Goal: Communication & Community: Answer question/provide support

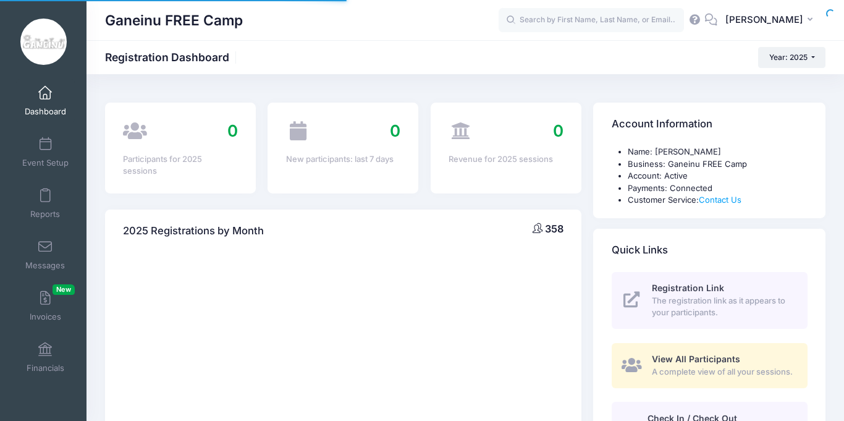
select select
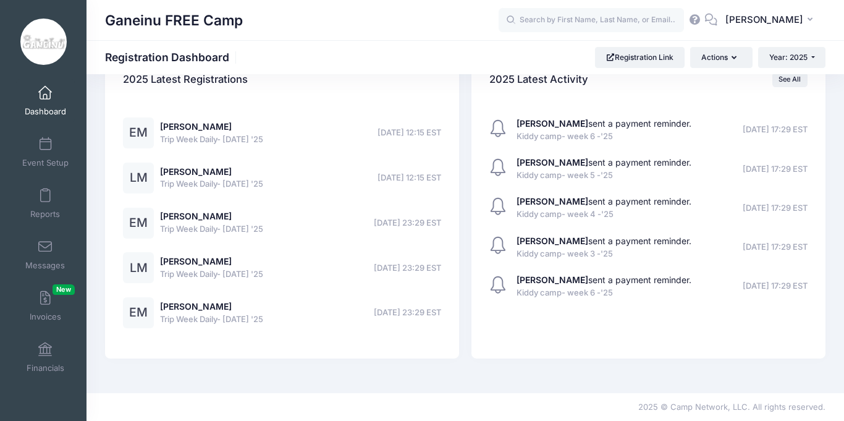
scroll to position [1741, 0]
click at [49, 219] on span "Reports" at bounding box center [45, 214] width 30 height 11
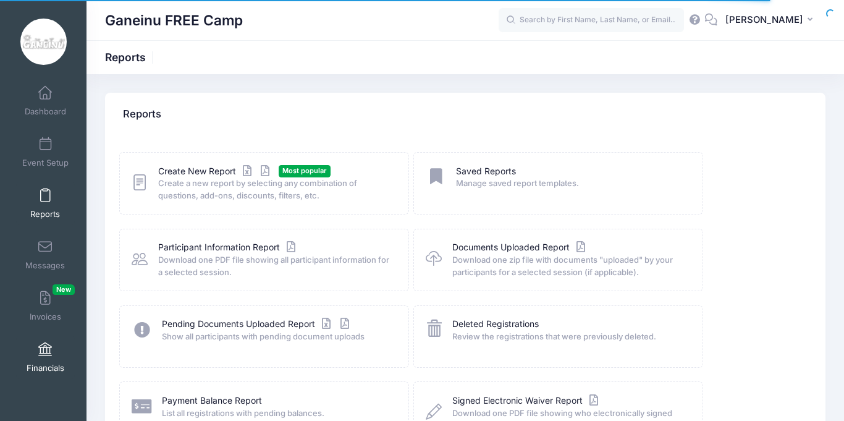
click at [63, 356] on link "Financials" at bounding box center [45, 356] width 59 height 43
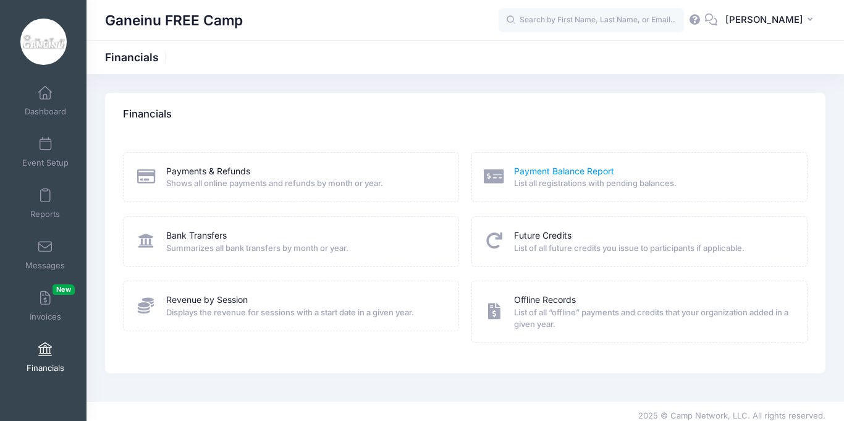
click at [551, 172] on link "Payment Balance Report" at bounding box center [564, 171] width 100 height 13
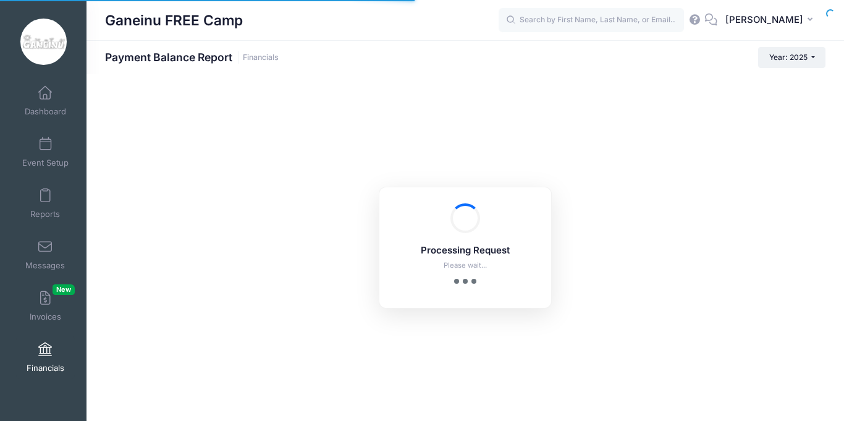
select select "10"
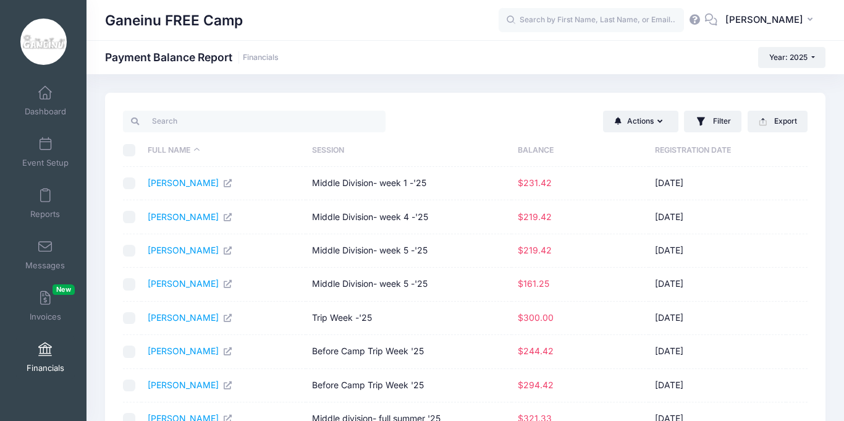
click at [836, 223] on div "Actions Send Payment Reminder Send Email Filter Filter Options Session: All Ses…" at bounding box center [464, 325] width 757 height 464
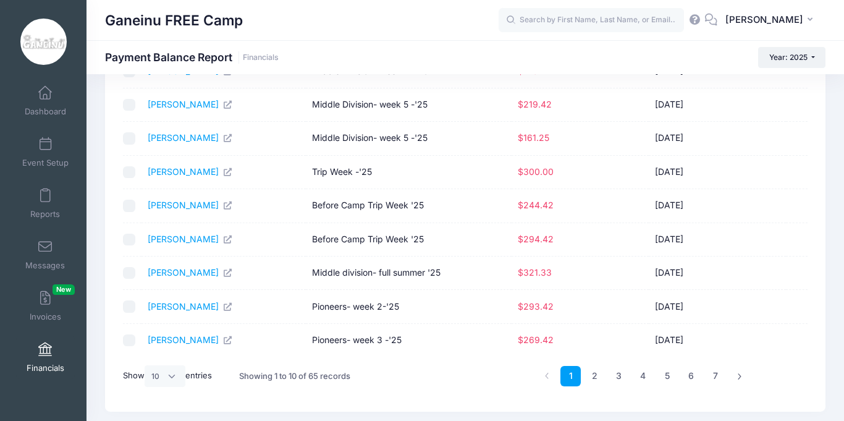
scroll to position [153, 0]
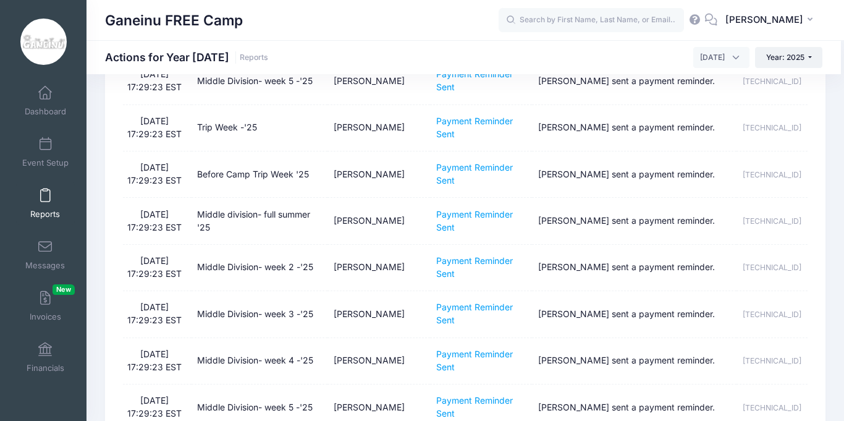
scroll to position [1507, 0]
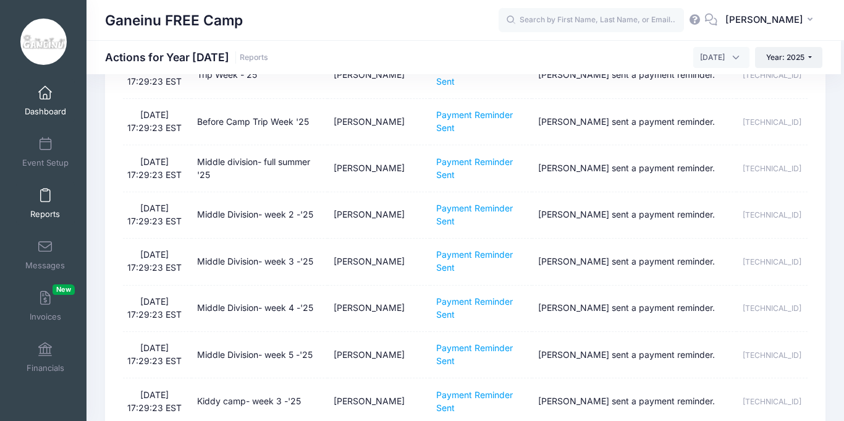
click at [52, 114] on span "Dashboard" at bounding box center [45, 111] width 41 height 11
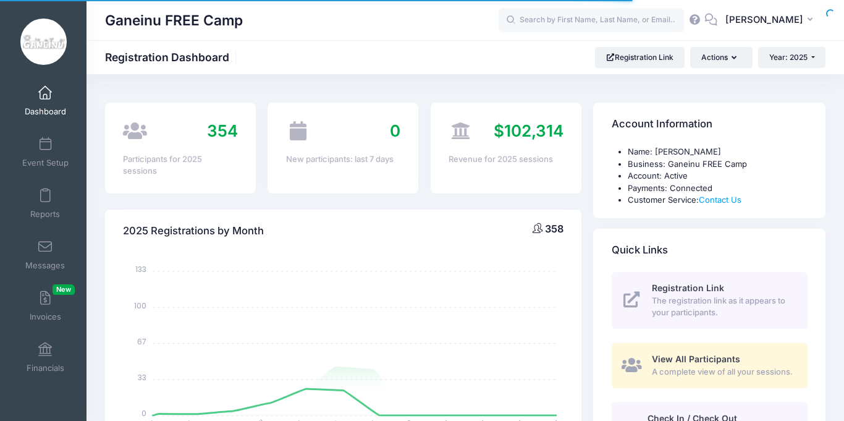
select select
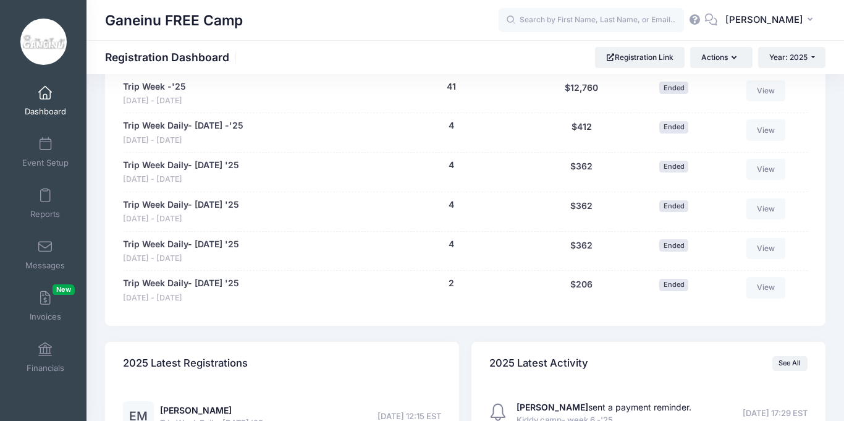
scroll to position [1408, 0]
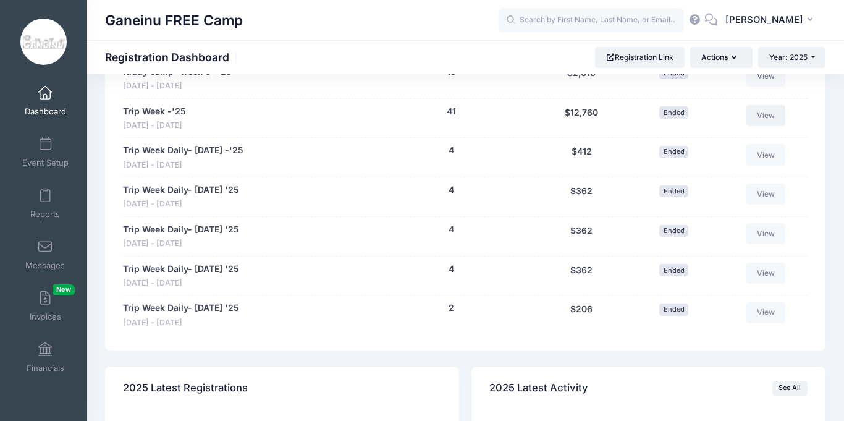
click at [765, 126] on link "View" at bounding box center [766, 115] width 40 height 21
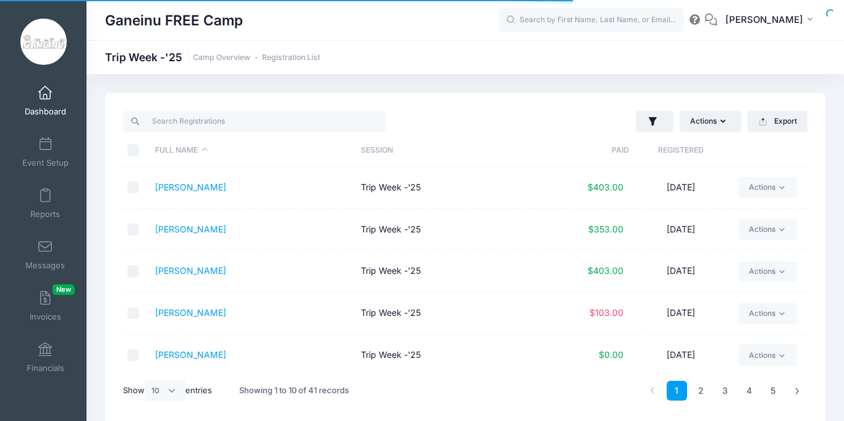
select select "10"
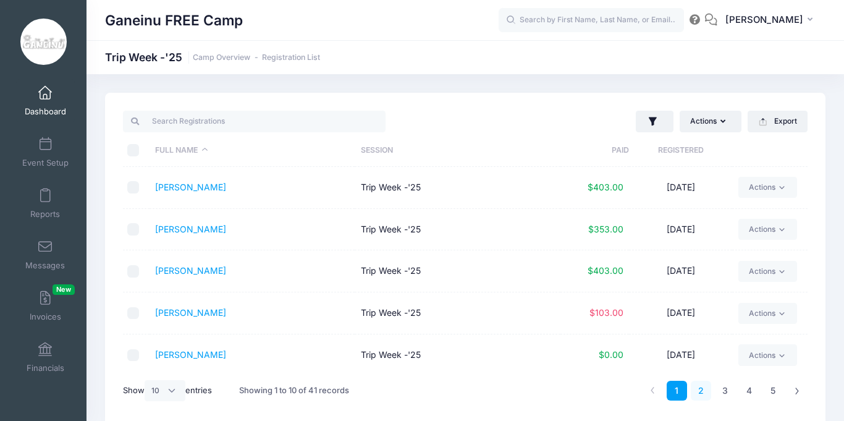
click at [703, 388] on link "2" at bounding box center [701, 390] width 20 height 20
click at [723, 389] on link "3" at bounding box center [725, 390] width 20 height 20
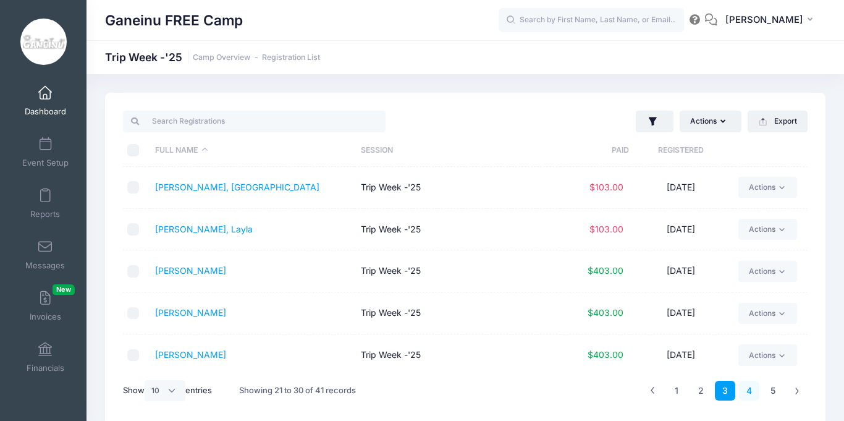
click at [751, 391] on link "4" at bounding box center [749, 390] width 20 height 20
click at [770, 390] on link "5" at bounding box center [773, 390] width 20 height 20
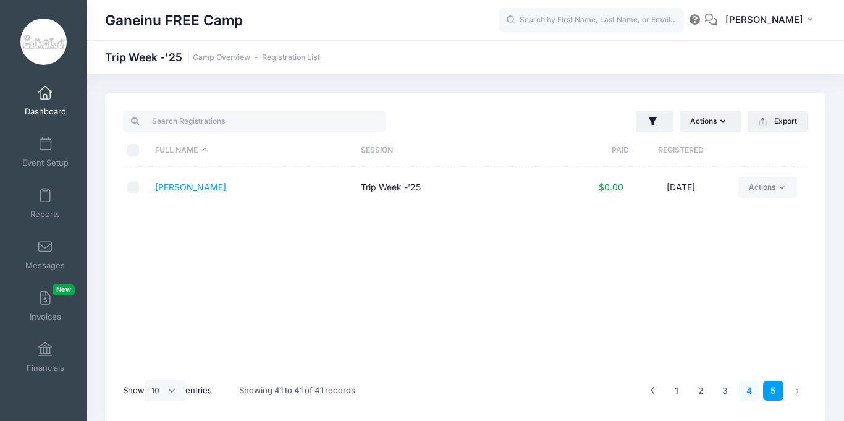
click at [750, 393] on link "4" at bounding box center [749, 390] width 20 height 20
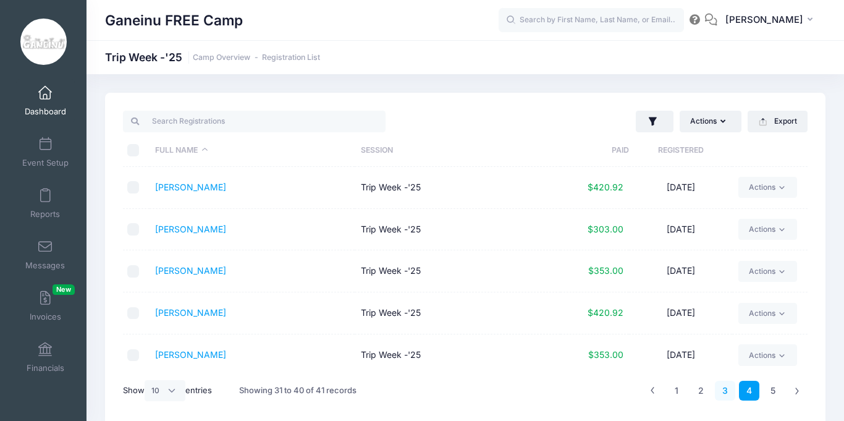
click at [731, 389] on link "3" at bounding box center [725, 390] width 20 height 20
click at [45, 110] on span "Dashboard" at bounding box center [45, 111] width 41 height 11
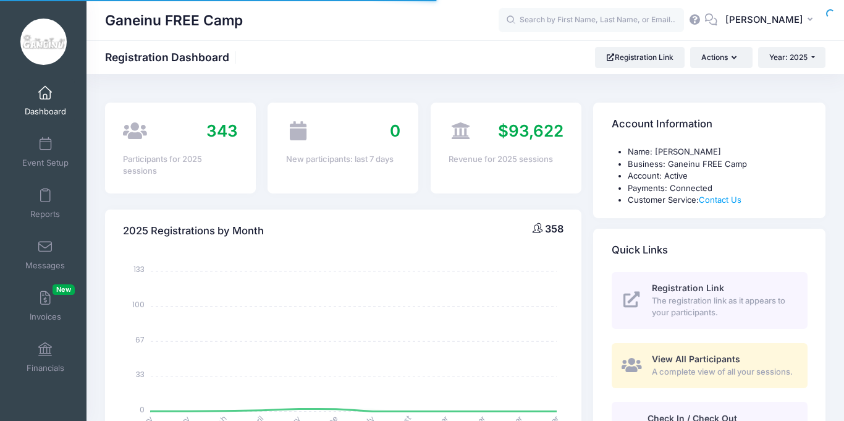
select select
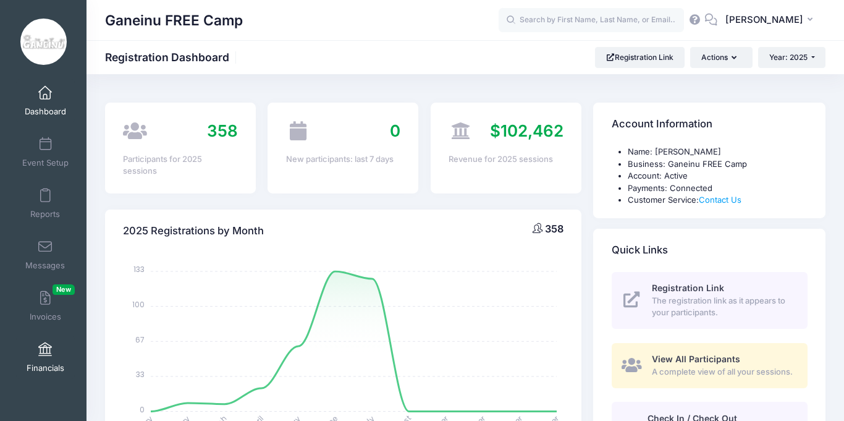
click at [49, 361] on link "Financials" at bounding box center [45, 356] width 59 height 43
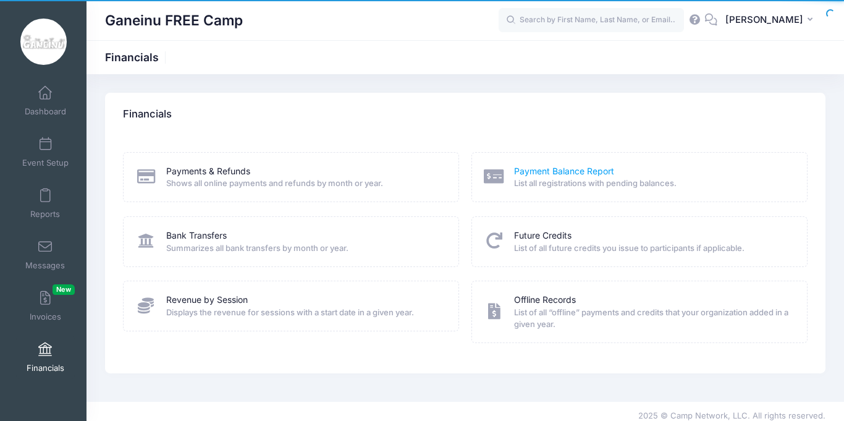
click at [586, 175] on link "Payment Balance Report" at bounding box center [564, 171] width 100 height 13
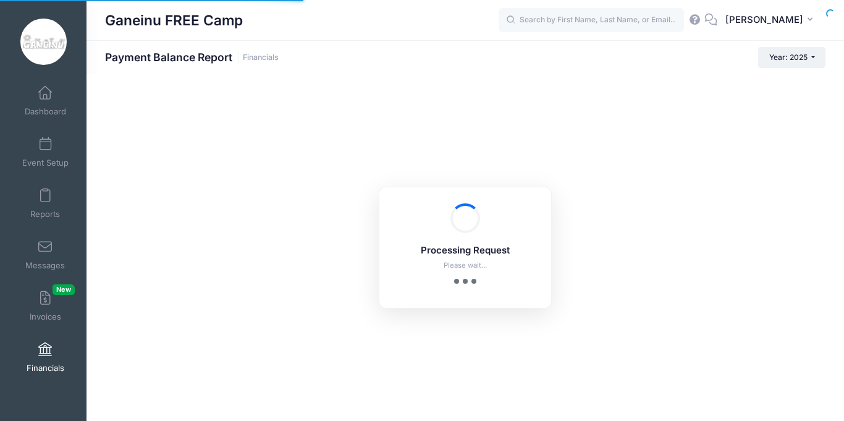
select select "10"
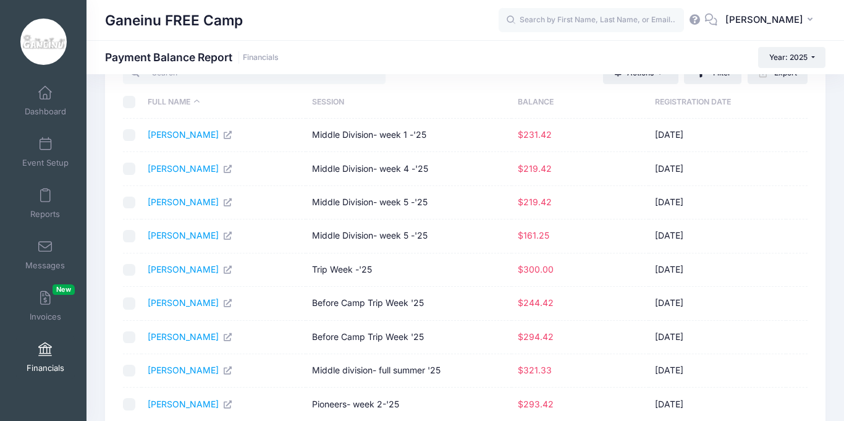
scroll to position [49, 0]
click at [232, 371] on icon at bounding box center [227, 369] width 10 height 8
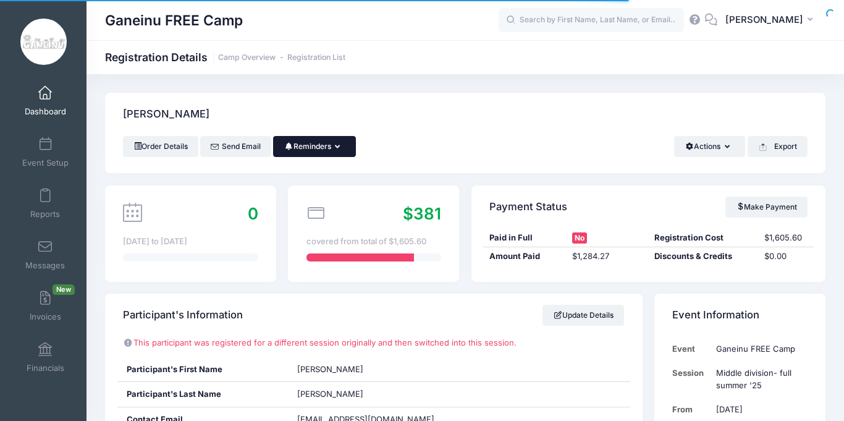
click at [334, 148] on button "Reminders" at bounding box center [314, 146] width 82 height 21
click at [0, 0] on link "Send Payment Reminder" at bounding box center [0, 0] width 0 height 0
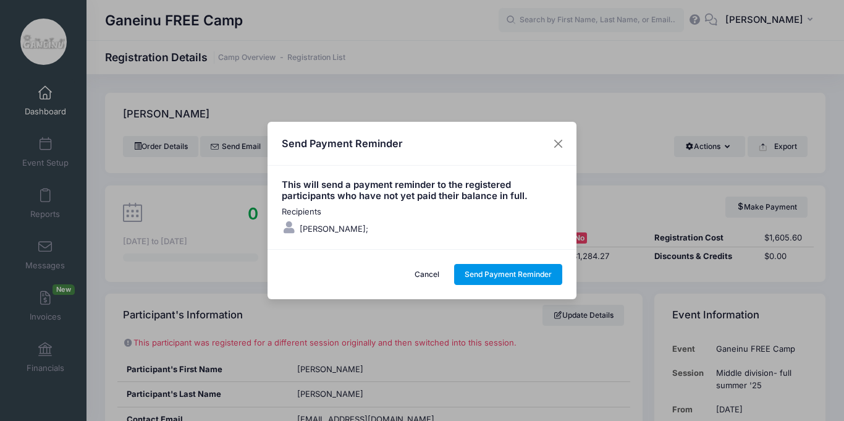
click at [533, 279] on button "Send Payment Reminder" at bounding box center [508, 274] width 109 height 21
